Goal: Task Accomplishment & Management: Manage account settings

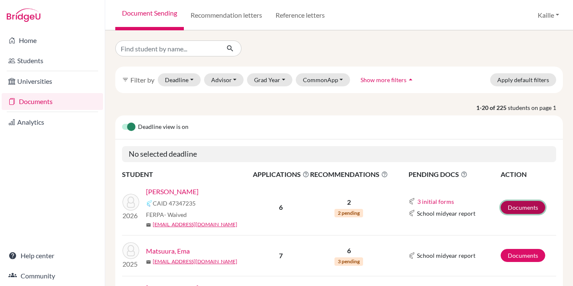
click at [525, 210] on link "Documents" at bounding box center [523, 207] width 45 height 13
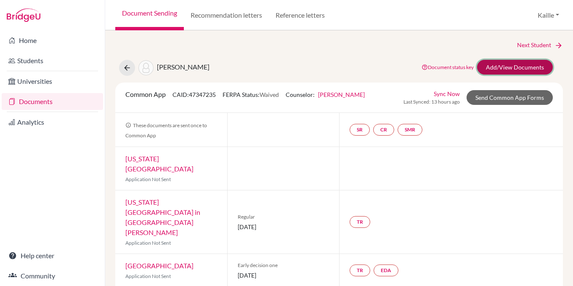
click at [536, 69] on link "Add/View Documents" at bounding box center [515, 67] width 76 height 15
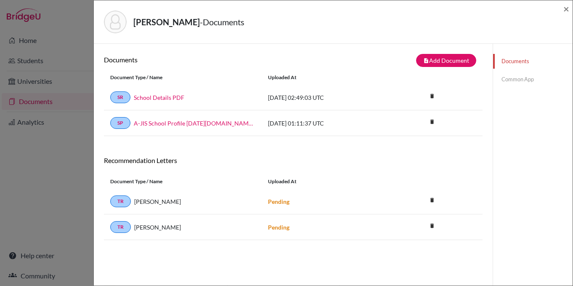
click at [509, 78] on link "Common App" at bounding box center [533, 79] width 80 height 15
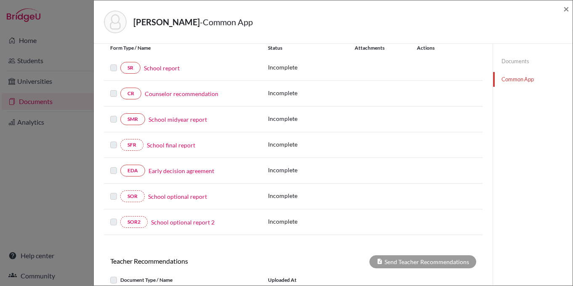
scroll to position [102, 0]
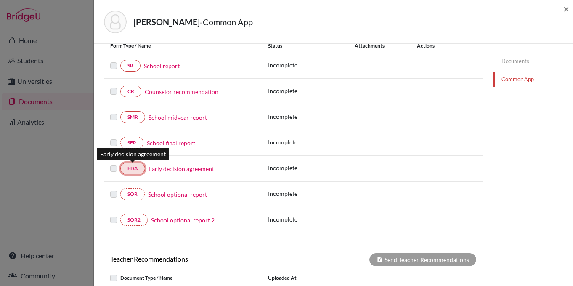
click at [134, 170] on link "EDA" at bounding box center [132, 168] width 25 height 12
click at [569, 8] on span "×" at bounding box center [566, 9] width 6 height 12
